Goal: Transaction & Acquisition: Purchase product/service

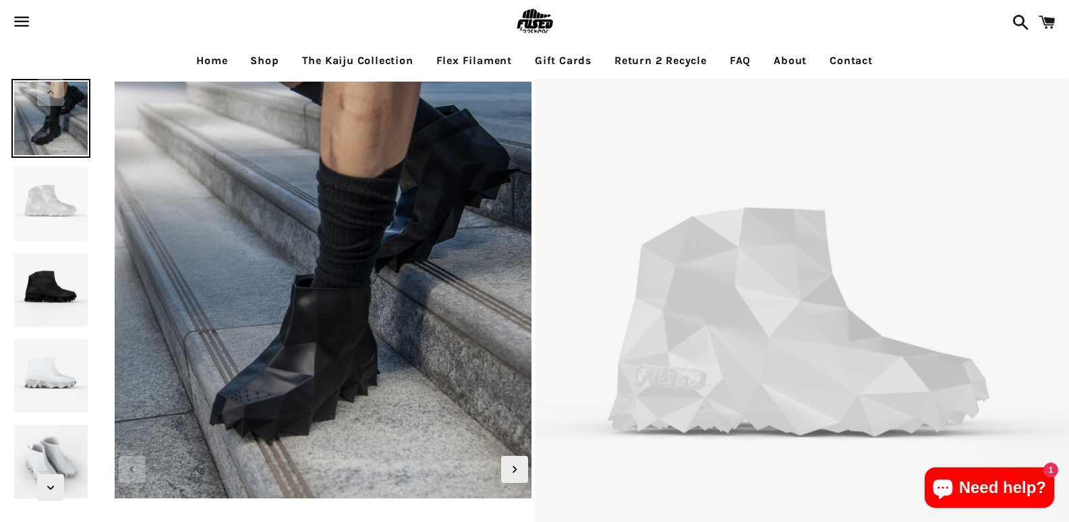
select select "**********"
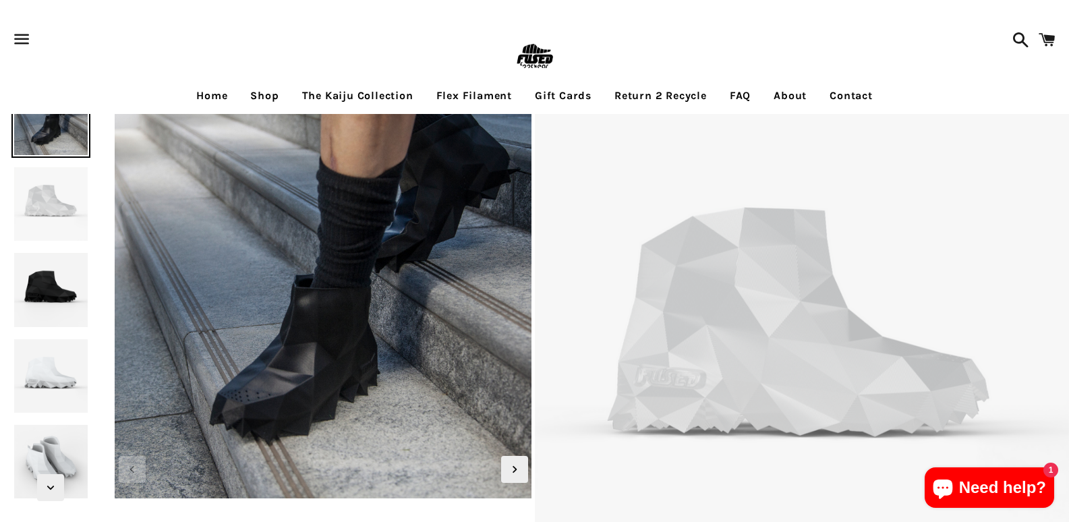
drag, startPoint x: 136, startPoint y: 362, endPoint x: 157, endPoint y: 333, distance: 35.4
click at [434, 109] on link "Flex Filament" at bounding box center [474, 96] width 96 height 34
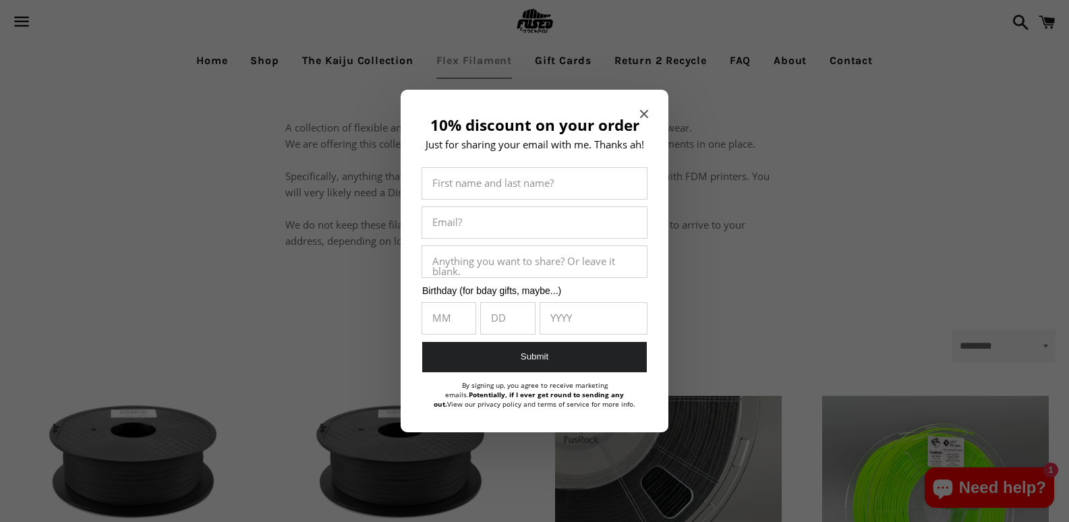
click at [245, 71] on section "10% discount on your order Just for sharing your email with me. Thanks ah! Firs…" at bounding box center [534, 261] width 1069 height 522
